Goal: Complete application form

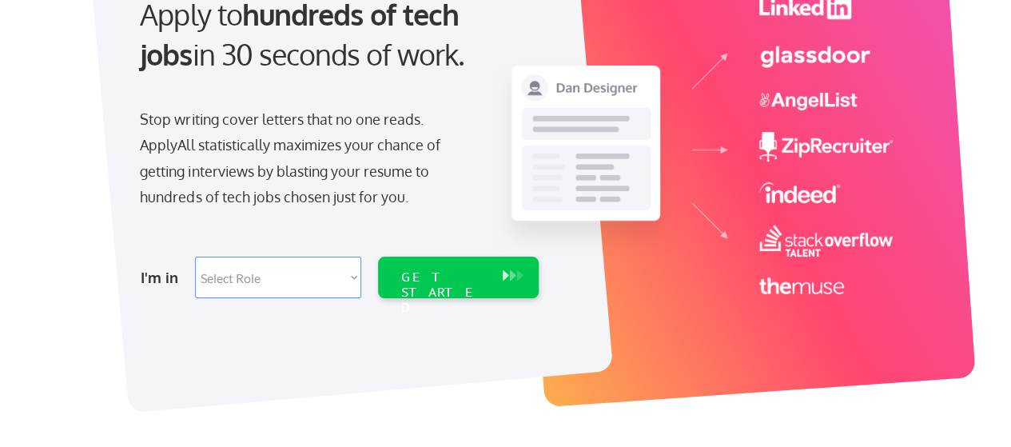
scroll to position [160, 0]
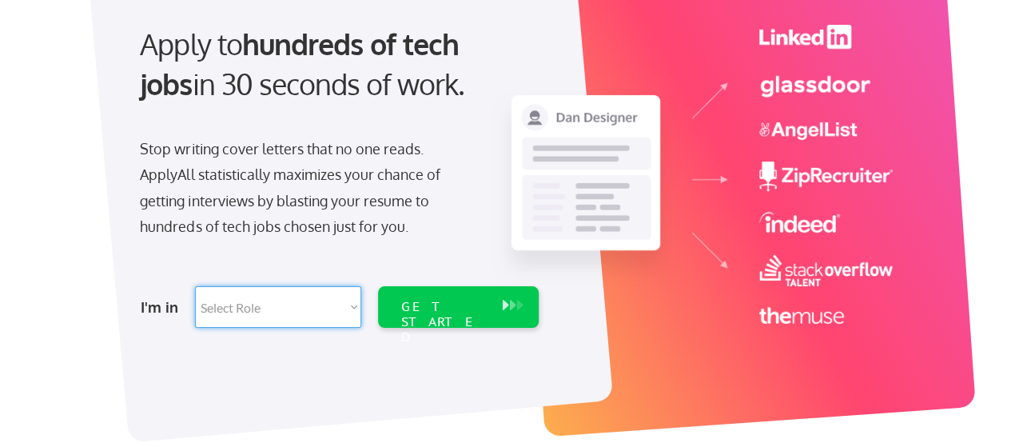
click at [310, 311] on select "Select Role Software Engineering Product Management Customer Success Sales UI/U…" at bounding box center [278, 307] width 166 height 42
click at [291, 309] on select "Select Role Software Engineering Product Management Customer Success Sales UI/U…" at bounding box center [278, 307] width 166 height 42
drag, startPoint x: 291, startPoint y: 309, endPoint x: 293, endPoint y: 321, distance: 11.3
click at [293, 321] on select "Select Role Software Engineering Product Management Customer Success Sales UI/U…" at bounding box center [278, 307] width 166 height 42
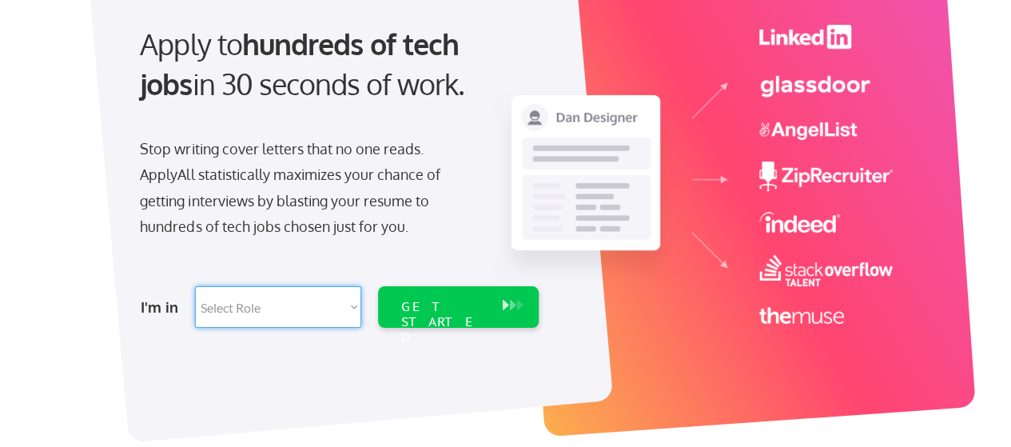
click at [293, 314] on select "Select Role Software Engineering Product Management Customer Success Sales UI/U…" at bounding box center [278, 307] width 166 height 42
select select ""technical_project_program_mgmt""
click at [272, 306] on select "Select Role Software Engineering Product Management Customer Success Sales UI/U…" at bounding box center [278, 307] width 166 height 42
select select ""customer_support""
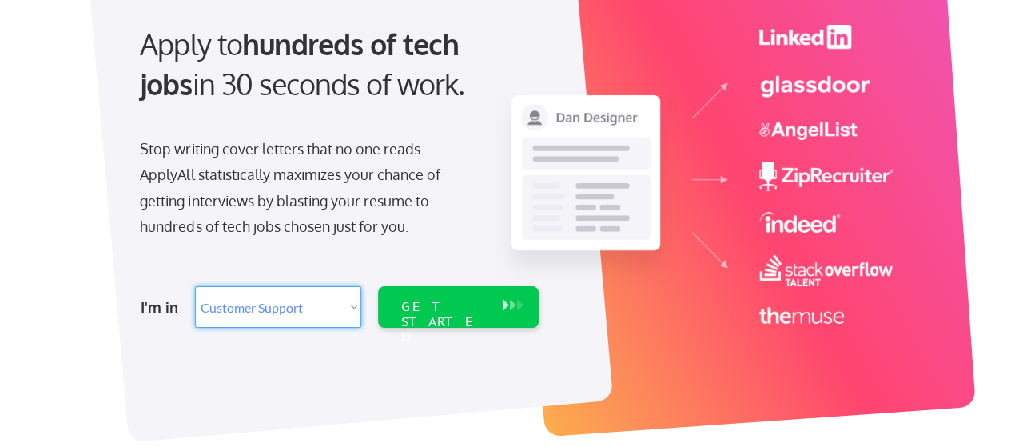
select select ""customer_support""
click at [420, 314] on div "GET STARTED" at bounding box center [443, 322] width 86 height 46
